Goal: Ask a question

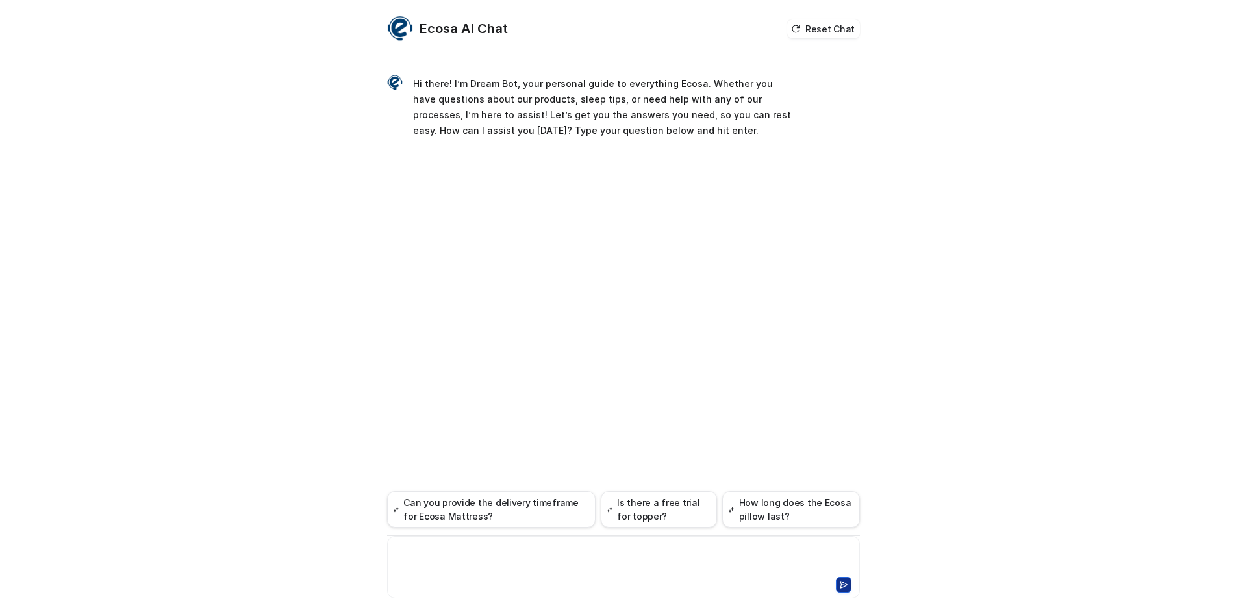
click at [548, 568] on div at bounding box center [623, 559] width 466 height 30
paste div
